Goal: Transaction & Acquisition: Purchase product/service

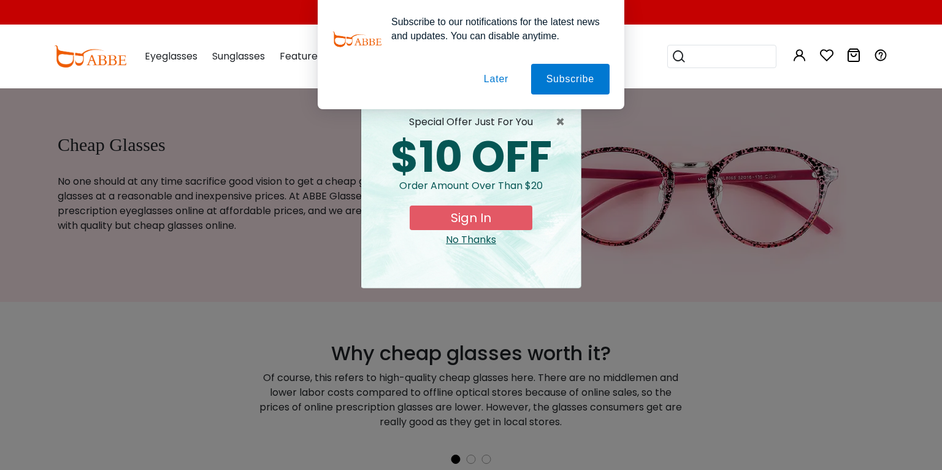
click at [500, 76] on button "Later" at bounding box center [495, 79] width 55 height 31
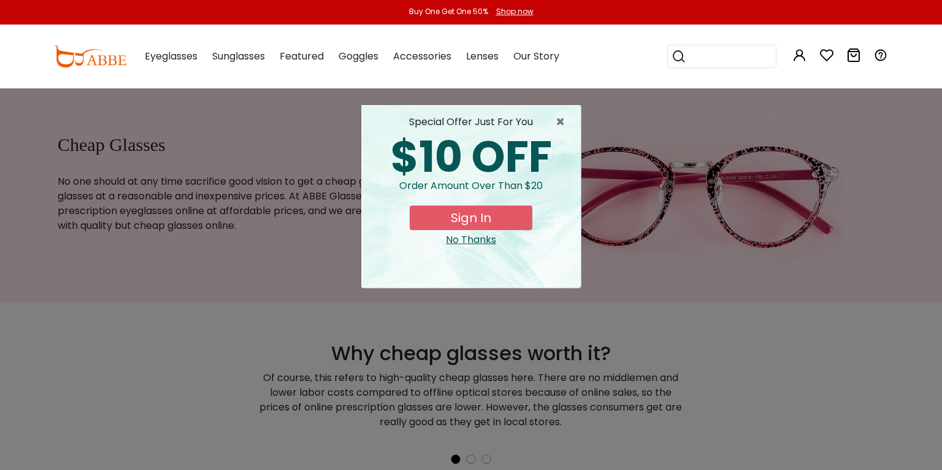
click at [515, 228] on button "Sign In" at bounding box center [470, 217] width 123 height 25
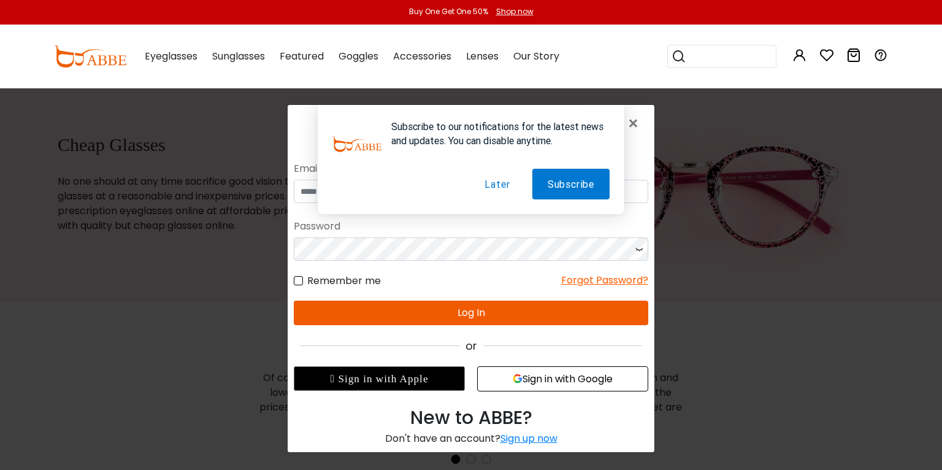
click at [498, 178] on button "Later" at bounding box center [497, 183] width 56 height 31
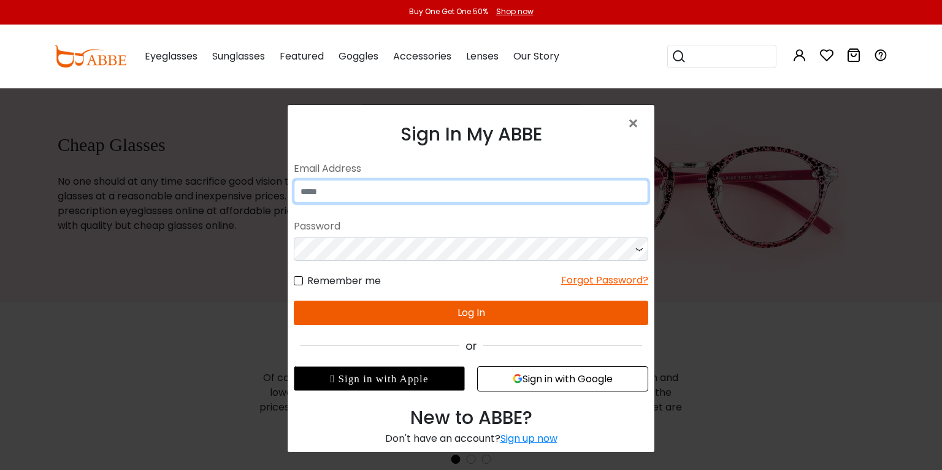
click at [477, 193] on input "email" at bounding box center [471, 190] width 354 height 23
click at [439, 192] on input "email" at bounding box center [471, 190] width 354 height 23
type input "**********"
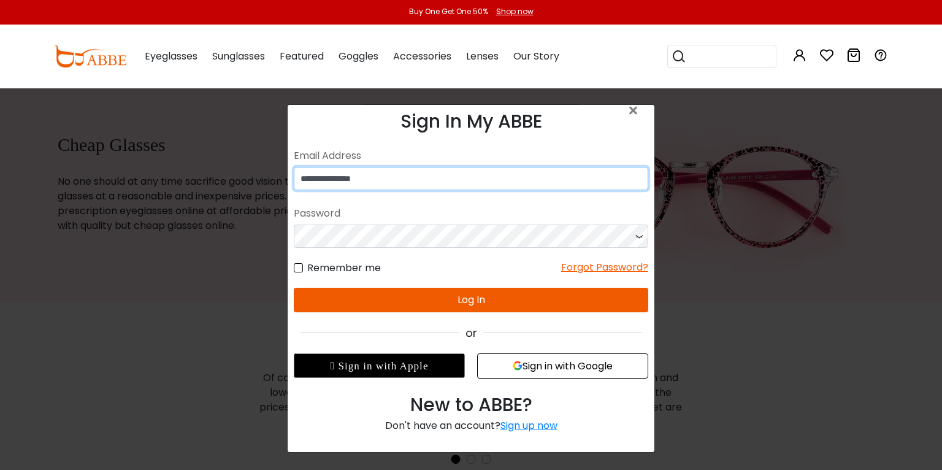
scroll to position [4, 0]
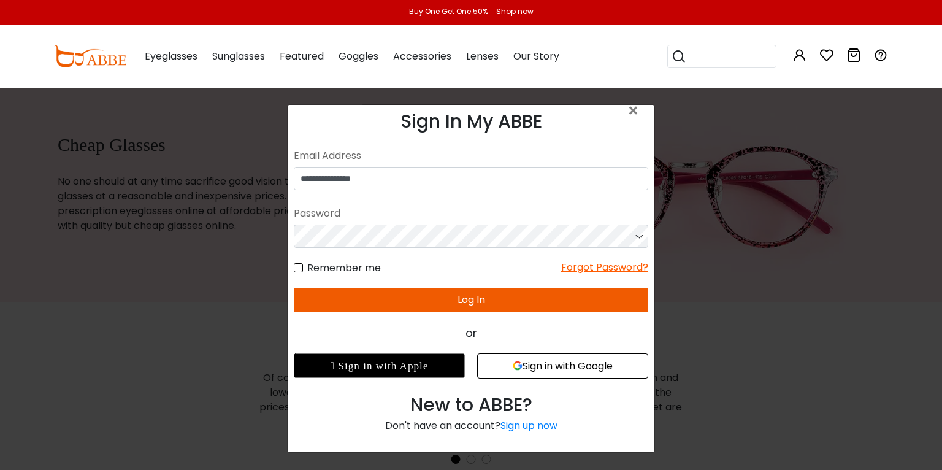
click at [621, 269] on div "Forgot Password?" at bounding box center [604, 266] width 87 height 15
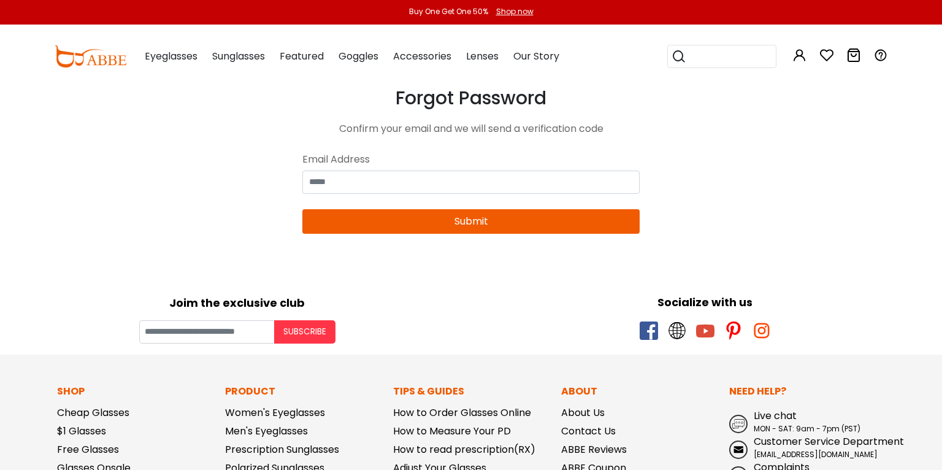
click at [478, 194] on input "email" at bounding box center [470, 181] width 337 height 23
type input "**********"
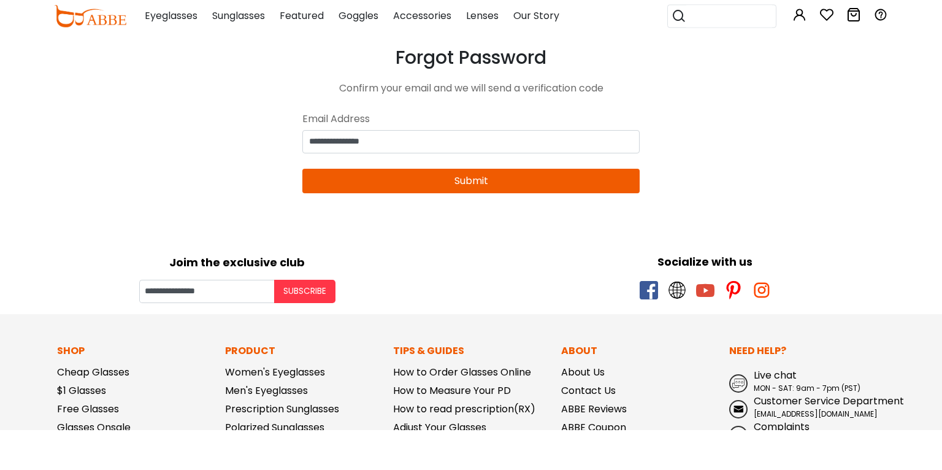
click at [565, 234] on button "Submit" at bounding box center [470, 221] width 337 height 25
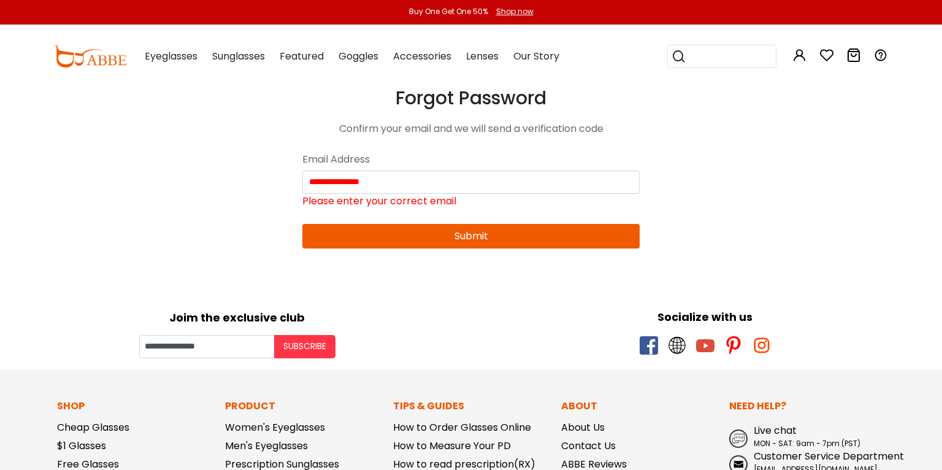
click at [522, 248] on button "Submit" at bounding box center [470, 236] width 337 height 25
click at [174, 45] on div "Eyeglasses Women's Eyeglasses Men's Eyeglasses Kids' Eyeglasses All Eyeglasses …" at bounding box center [171, 56] width 53 height 61
click at [184, 44] on div "Eyeglasses Women's Eyeglasses Men's Eyeglasses Kids' Eyeglasses All Eyeglasses …" at bounding box center [171, 56] width 53 height 61
click at [180, 61] on span "Eyeglasses" at bounding box center [171, 56] width 53 height 14
click at [155, 59] on span "Eyeglasses" at bounding box center [171, 56] width 53 height 14
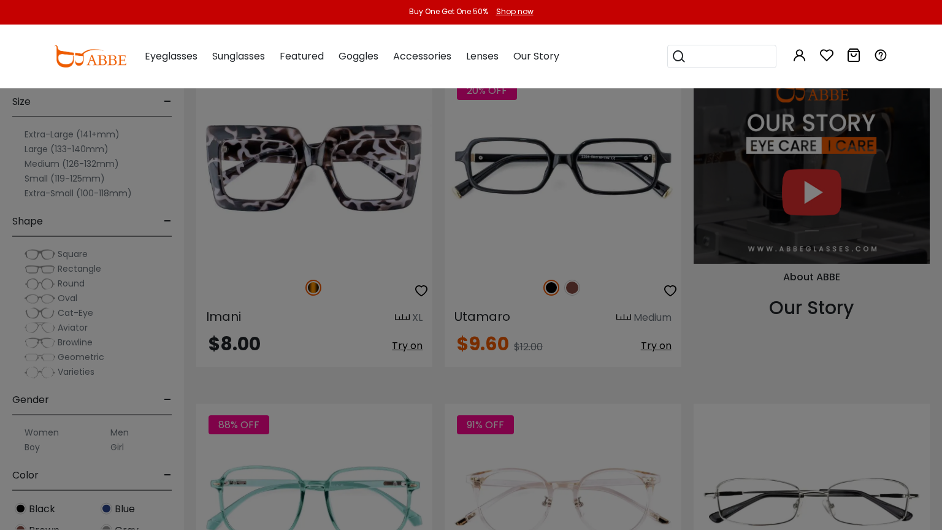
scroll to position [1513, 0]
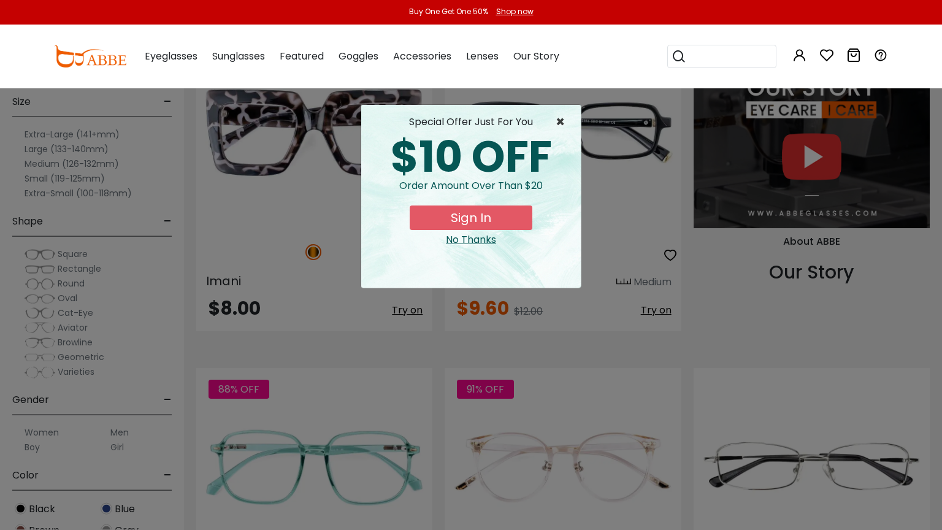
click at [560, 123] on span "×" at bounding box center [562, 122] width 15 height 15
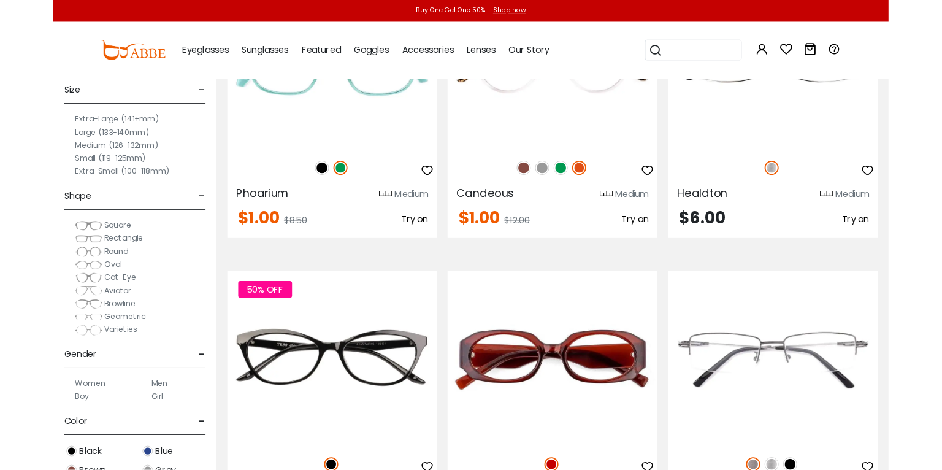
scroll to position [1908, 0]
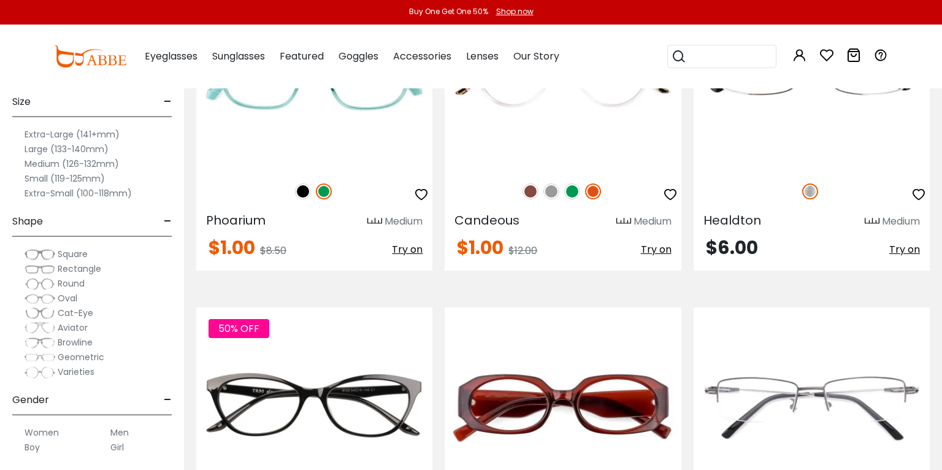
click at [395, 256] on span "Try on" at bounding box center [407, 249] width 31 height 14
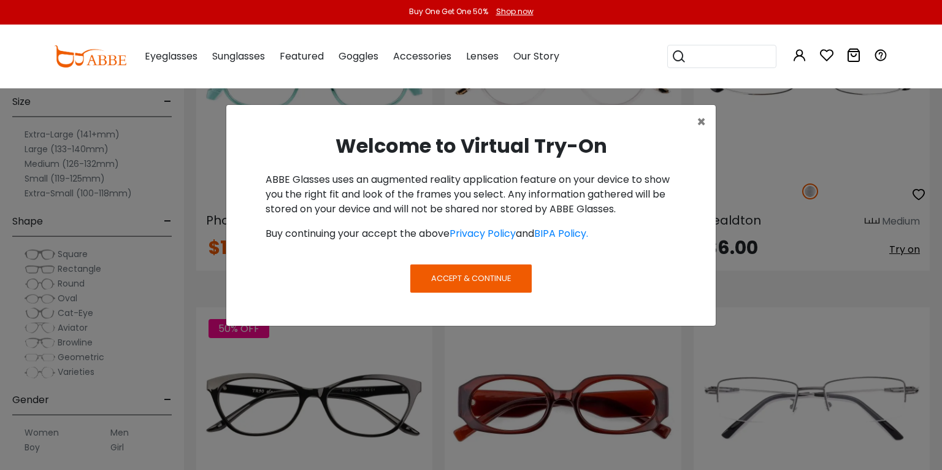
click at [511, 284] on span "Accept & Continue" at bounding box center [471, 278] width 80 height 12
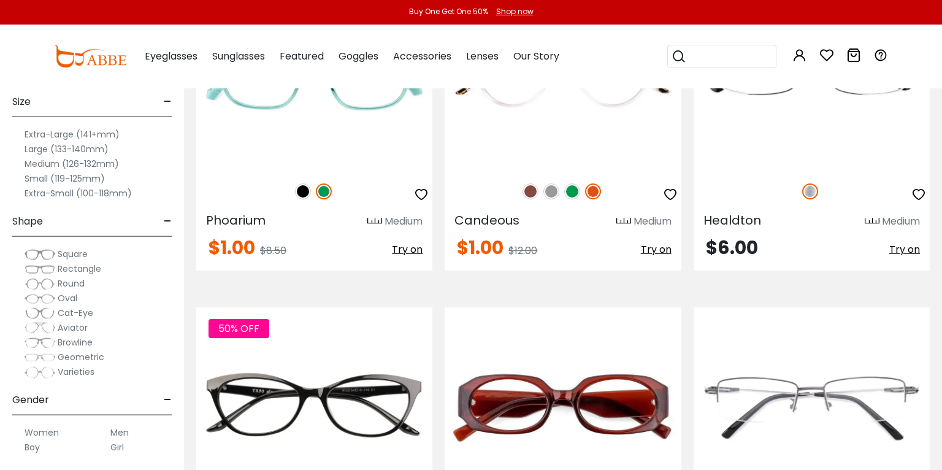
click at [400, 256] on span "Try on" at bounding box center [407, 249] width 31 height 14
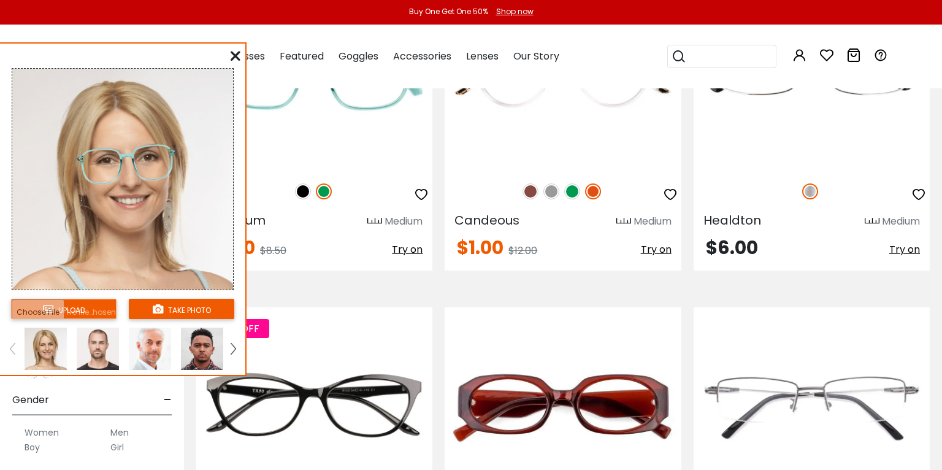
click at [402, 256] on span "Try on" at bounding box center [407, 249] width 31 height 14
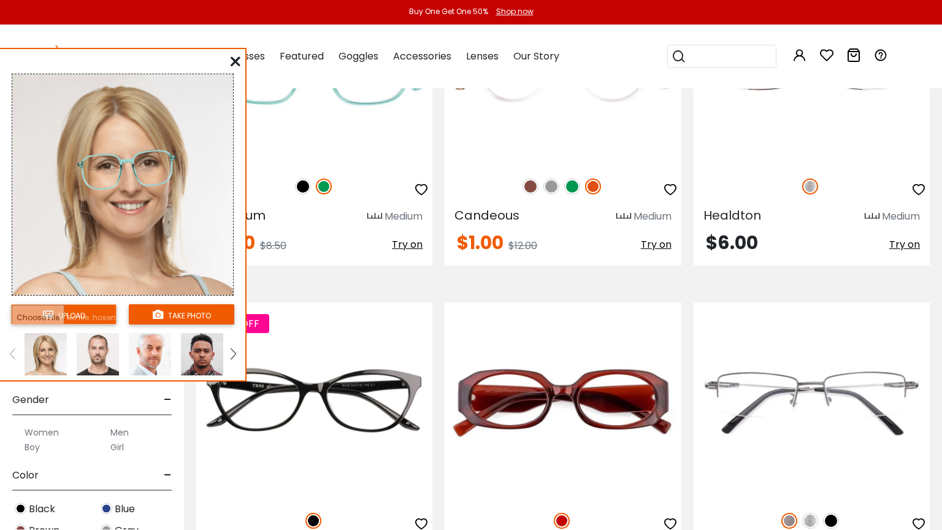
scroll to position [1890, 0]
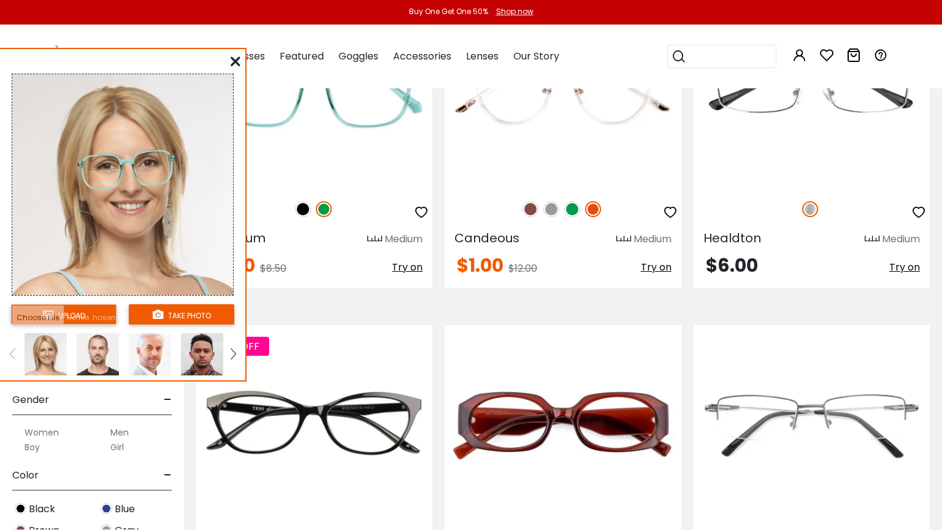
click at [235, 359] on img at bounding box center [232, 353] width 5 height 11
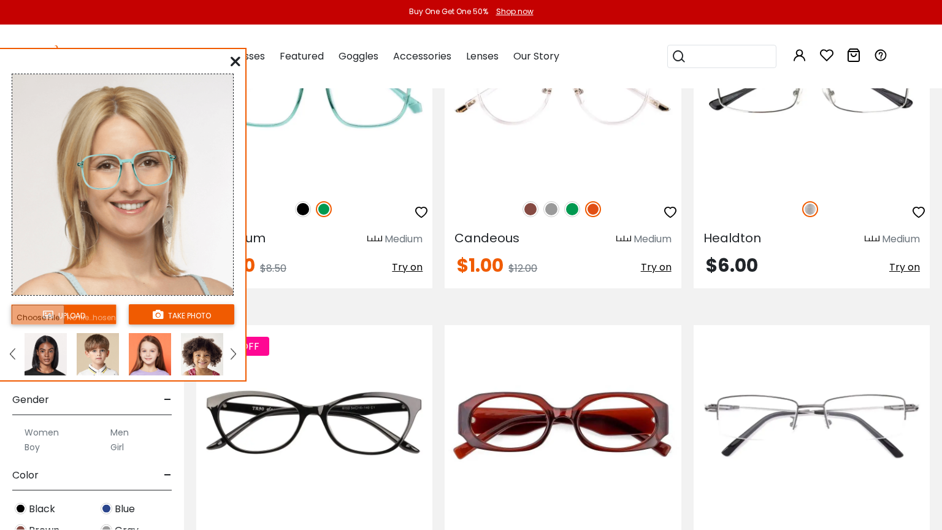
click at [232, 359] on img at bounding box center [232, 353] width 5 height 11
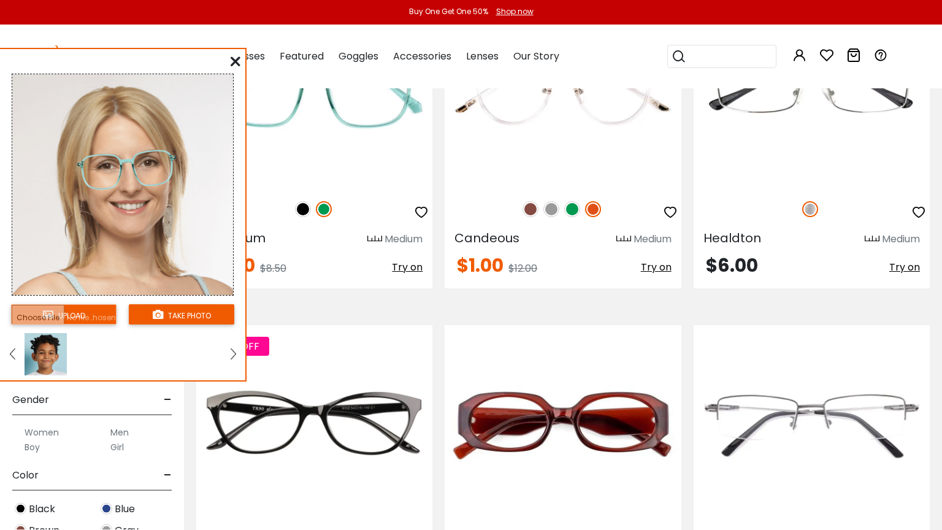
click at [86, 322] on input "file" at bounding box center [63, 314] width 105 height 20
click at [12, 359] on img at bounding box center [12, 353] width 5 height 11
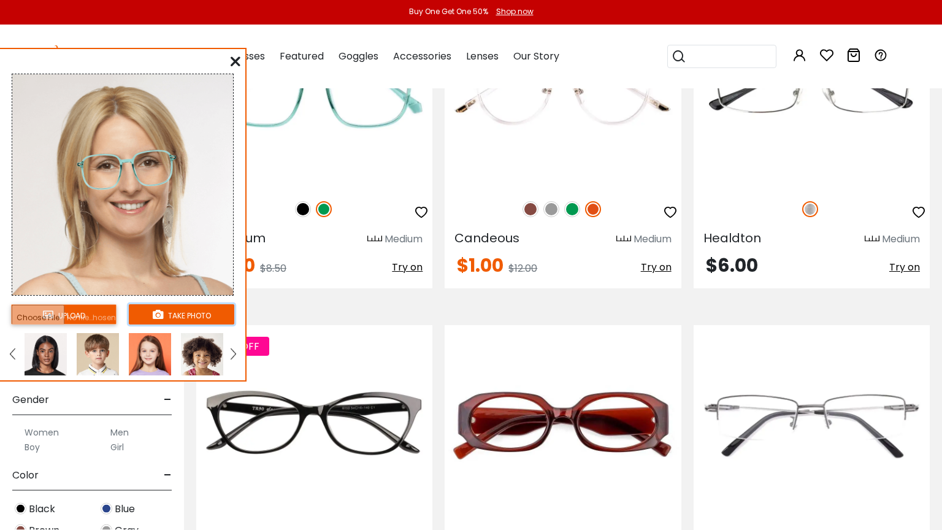
click at [208, 319] on button "take photo" at bounding box center [181, 314] width 105 height 20
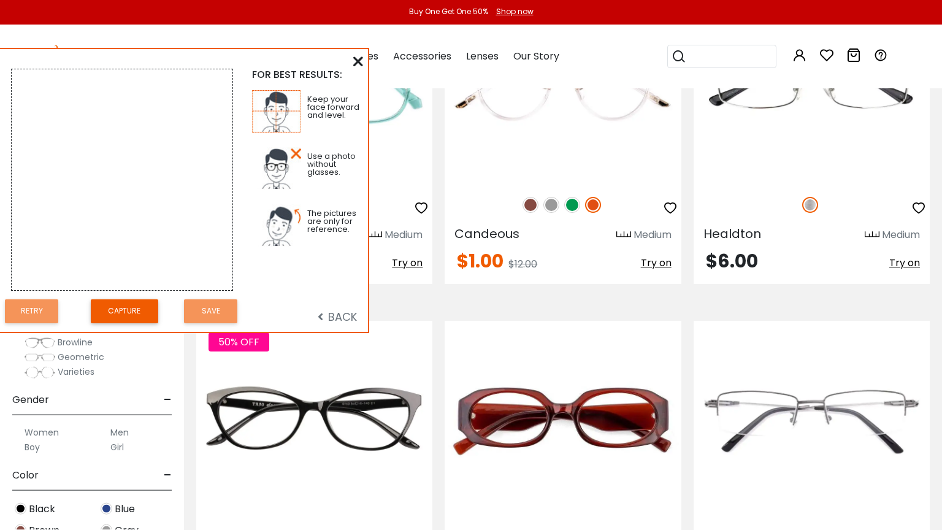
scroll to position [1898, 0]
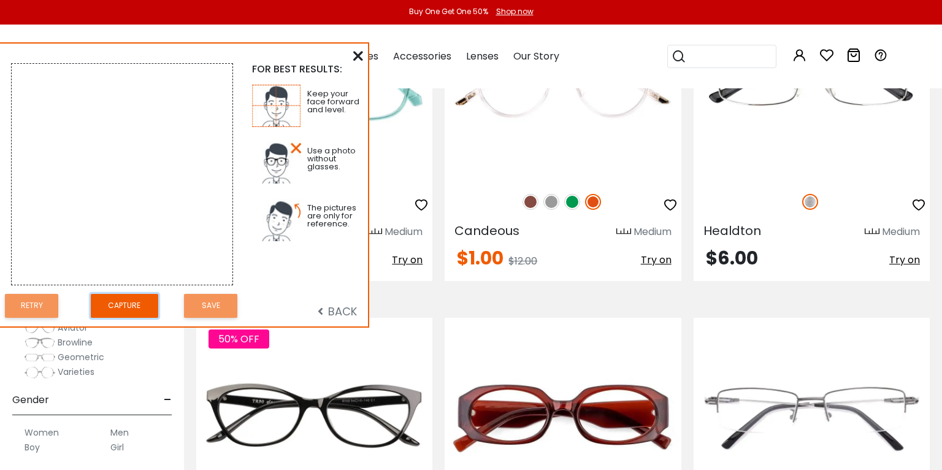
click at [125, 314] on button "Capture" at bounding box center [124, 306] width 67 height 24
click at [221, 248] on img at bounding box center [122, 174] width 221 height 221
click at [41, 315] on button "Retry" at bounding box center [31, 306] width 53 height 24
click at [360, 57] on icon at bounding box center [358, 56] width 10 height 10
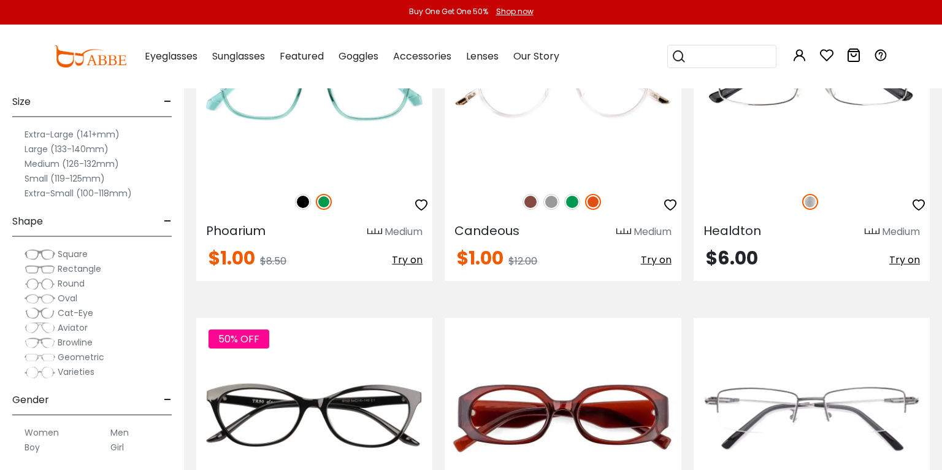
click at [408, 267] on span "Try on" at bounding box center [407, 260] width 31 height 14
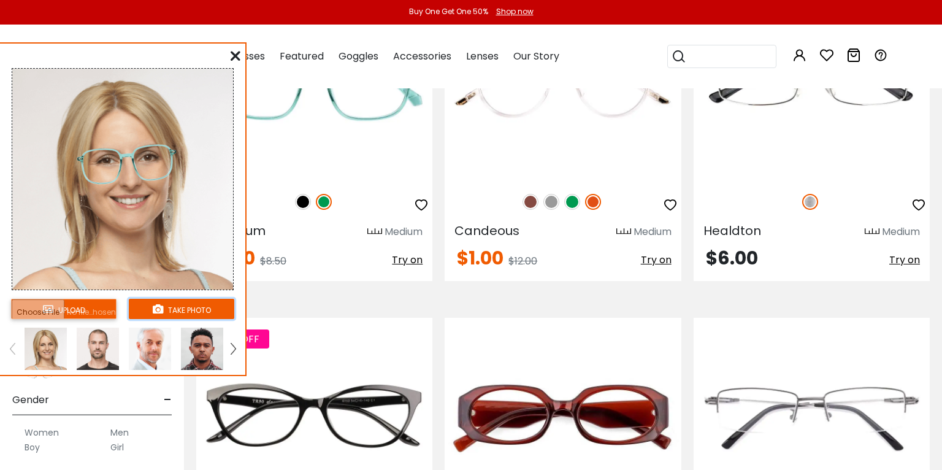
click at [169, 319] on button "take photo" at bounding box center [181, 309] width 105 height 20
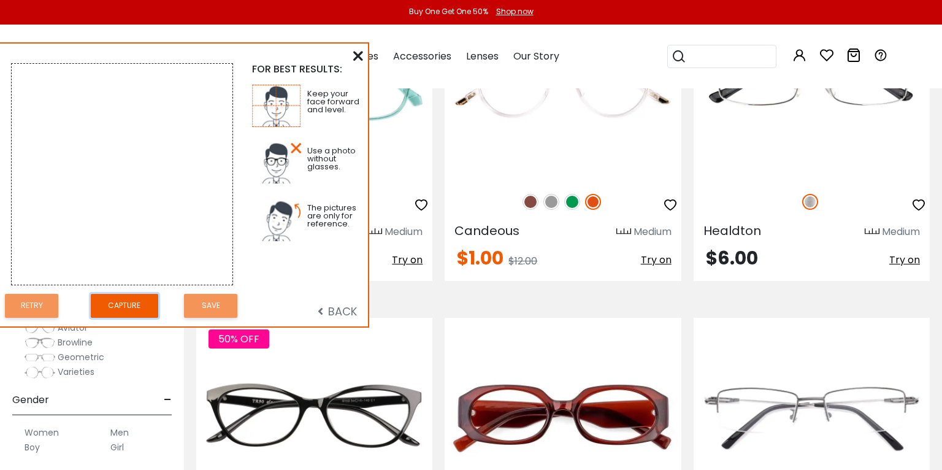
click at [121, 313] on button "Capture" at bounding box center [124, 306] width 67 height 24
click at [116, 314] on button "Capture" at bounding box center [124, 306] width 67 height 24
click at [111, 314] on button "Capture" at bounding box center [124, 306] width 67 height 24
click at [330, 319] on span "BACK" at bounding box center [337, 310] width 39 height 15
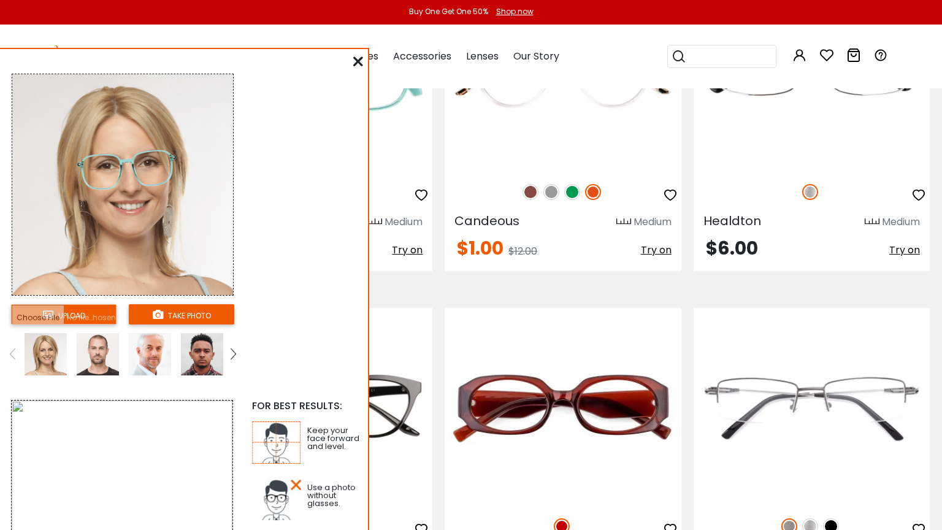
scroll to position [1907, 0]
click at [230, 372] on link at bounding box center [233, 354] width 15 height 42
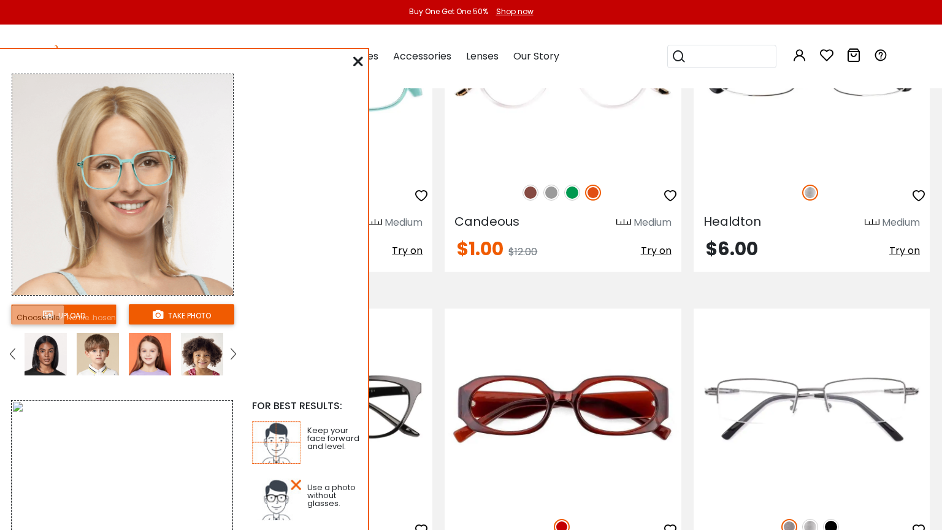
click at [11, 359] on img at bounding box center [12, 353] width 5 height 11
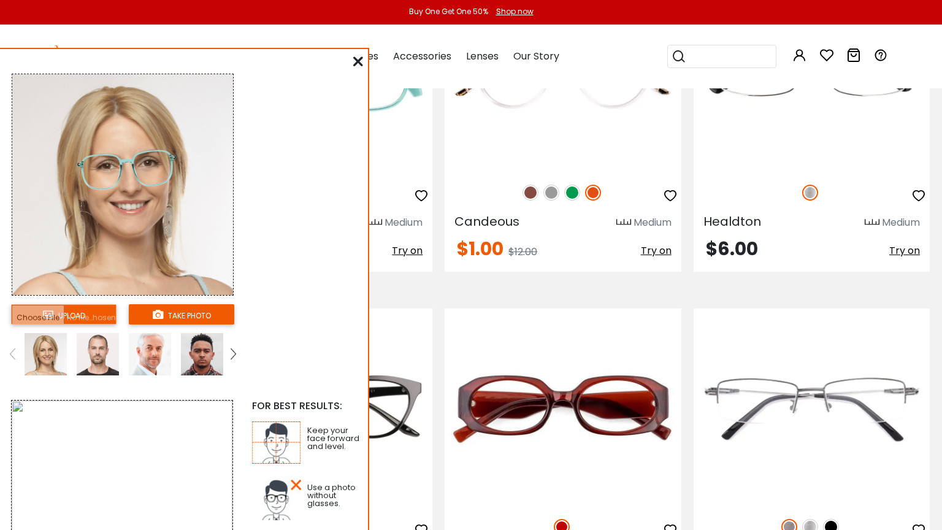
click at [207, 374] on img at bounding box center [202, 354] width 42 height 42
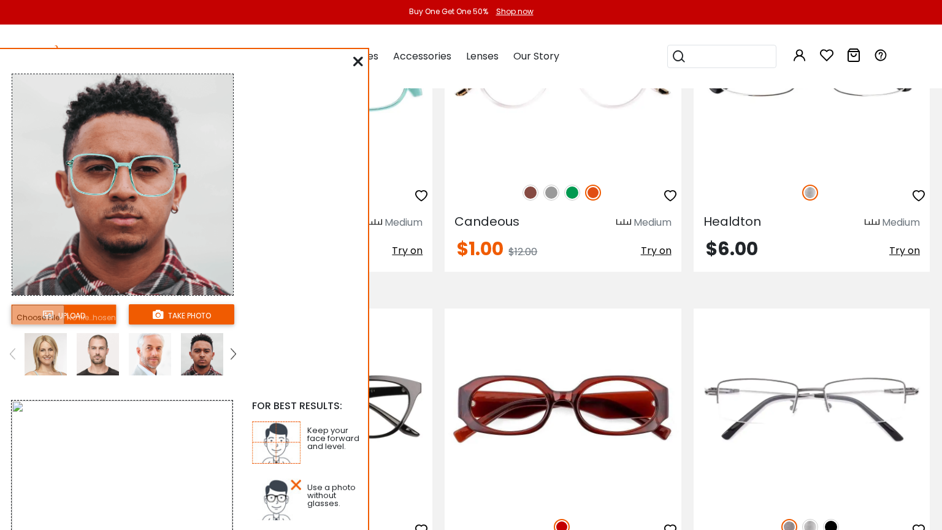
click at [349, 72] on from "upload take photo FOR BEST RESULTS: Keep your face forward and level. Use a pho…" at bounding box center [184, 358] width 368 height 609
click at [358, 56] on div at bounding box center [358, 61] width 10 height 15
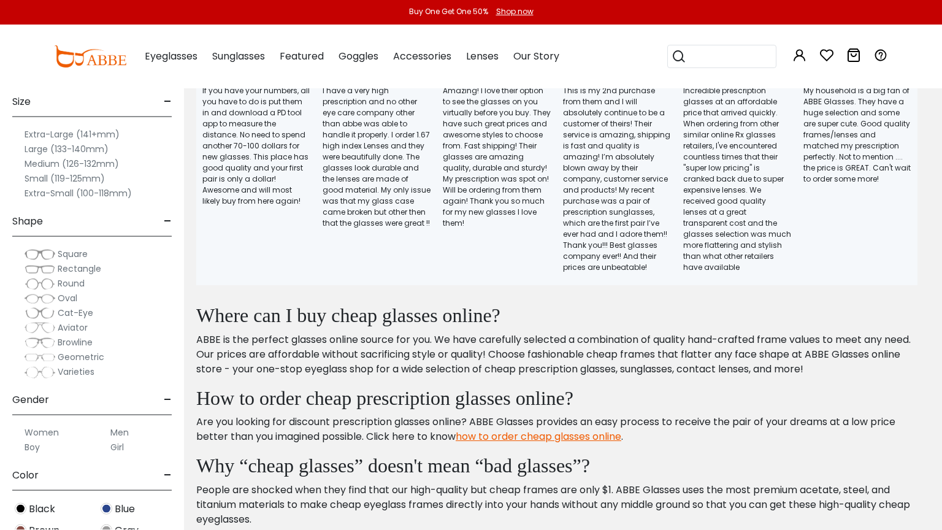
scroll to position [7277, 0]
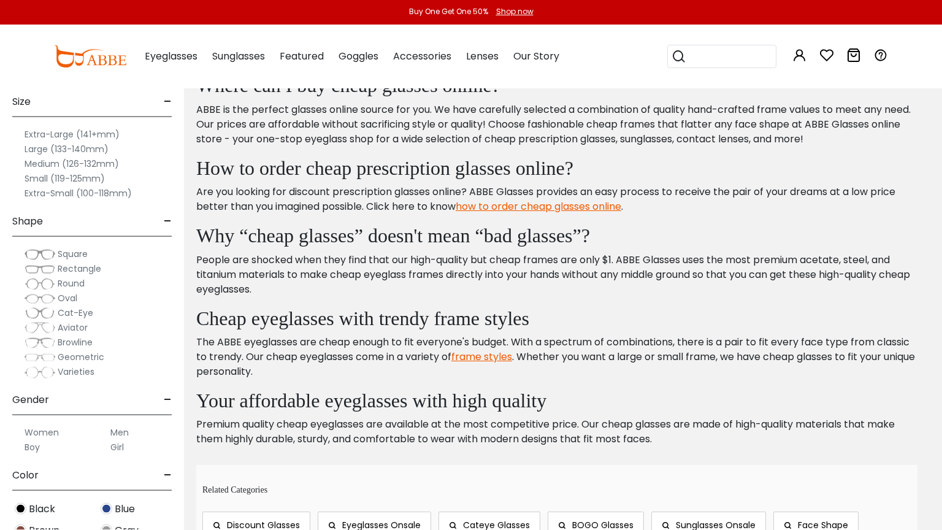
scroll to position [7523, 0]
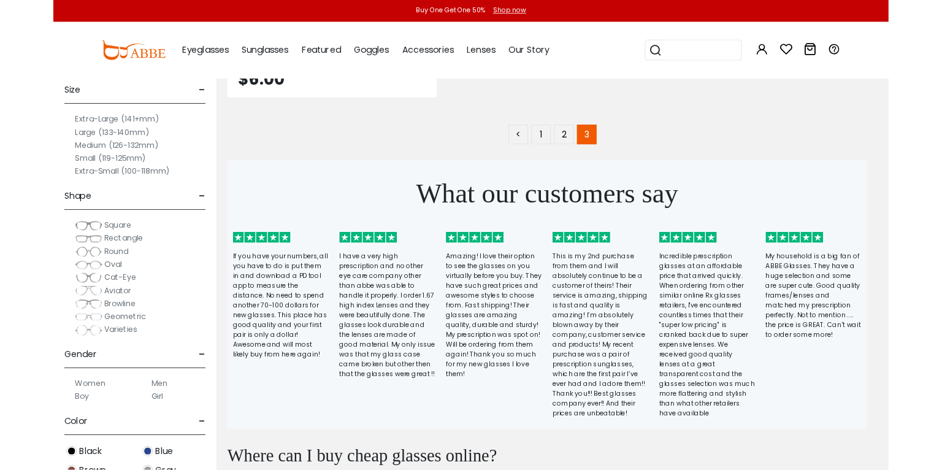
scroll to position [3067, 0]
